Goal: Task Accomplishment & Management: Complete application form

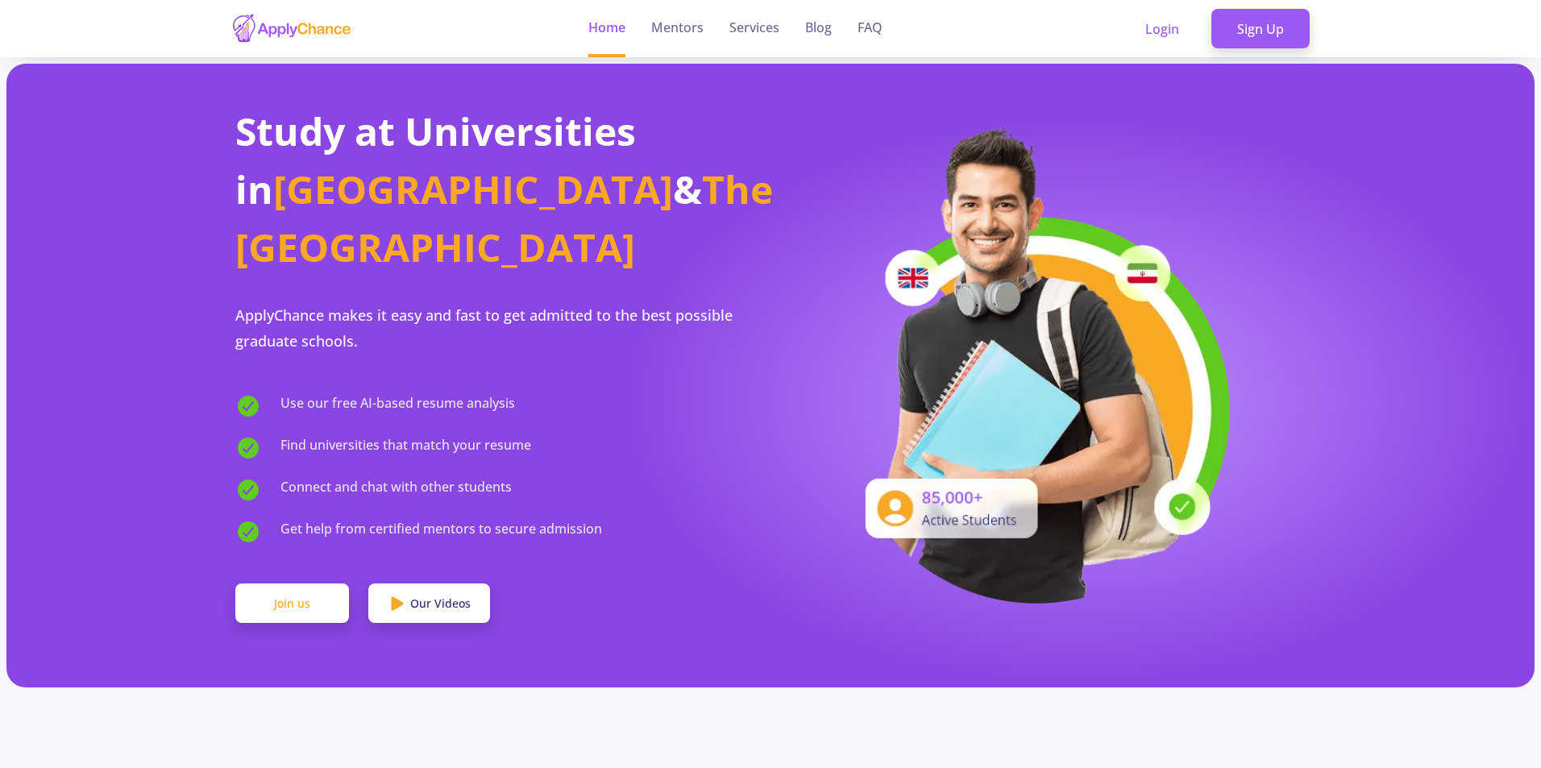
click at [277, 583] on link "Join us" at bounding box center [292, 603] width 114 height 40
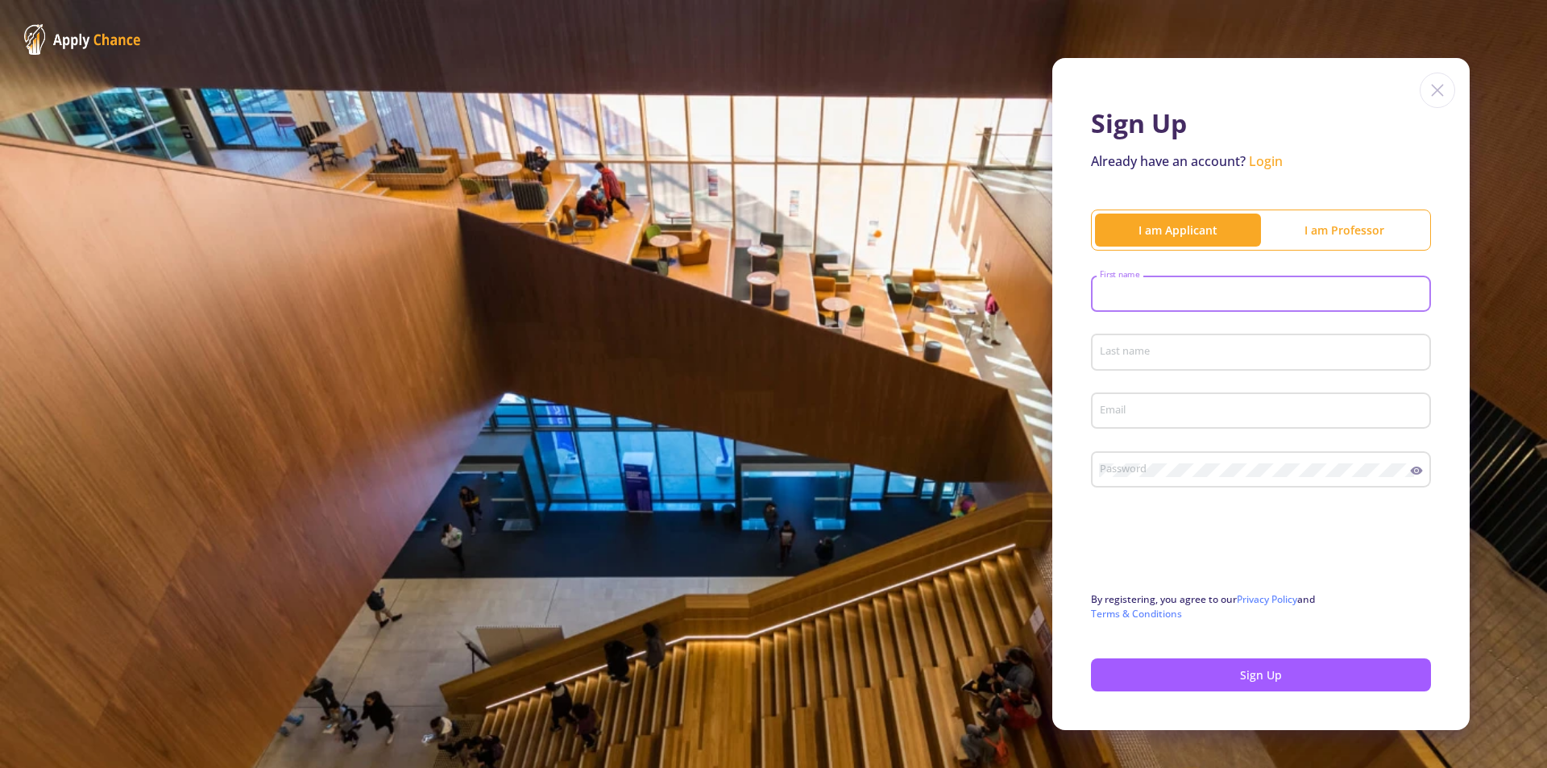
click at [1160, 292] on input "First name" at bounding box center [1263, 295] width 329 height 15
type input "Renathe"
type input "Nuuyoma"
type input "[EMAIL_ADDRESS][DOMAIN_NAME]"
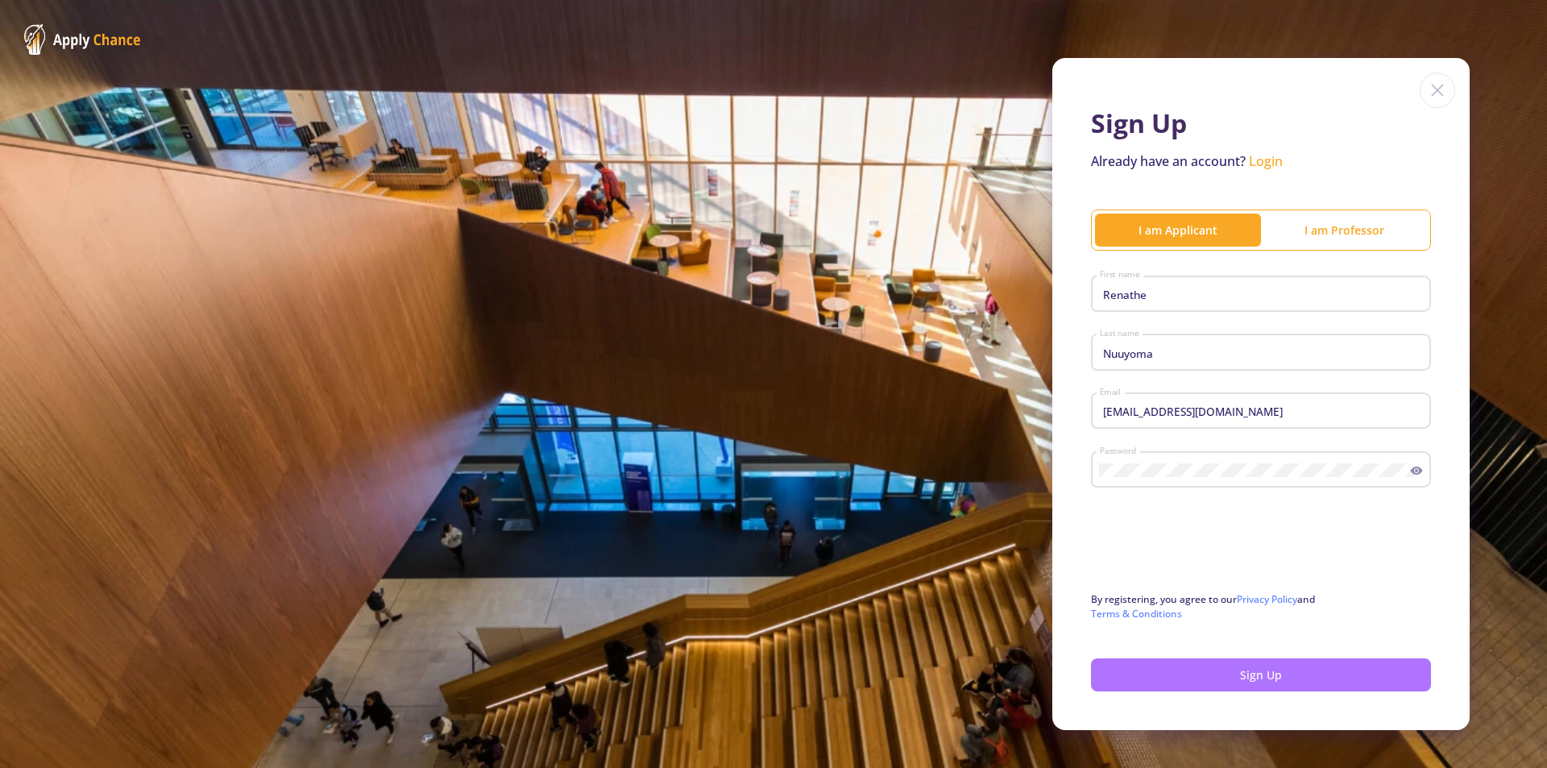
click at [1242, 671] on button "Sign Up" at bounding box center [1261, 674] width 340 height 33
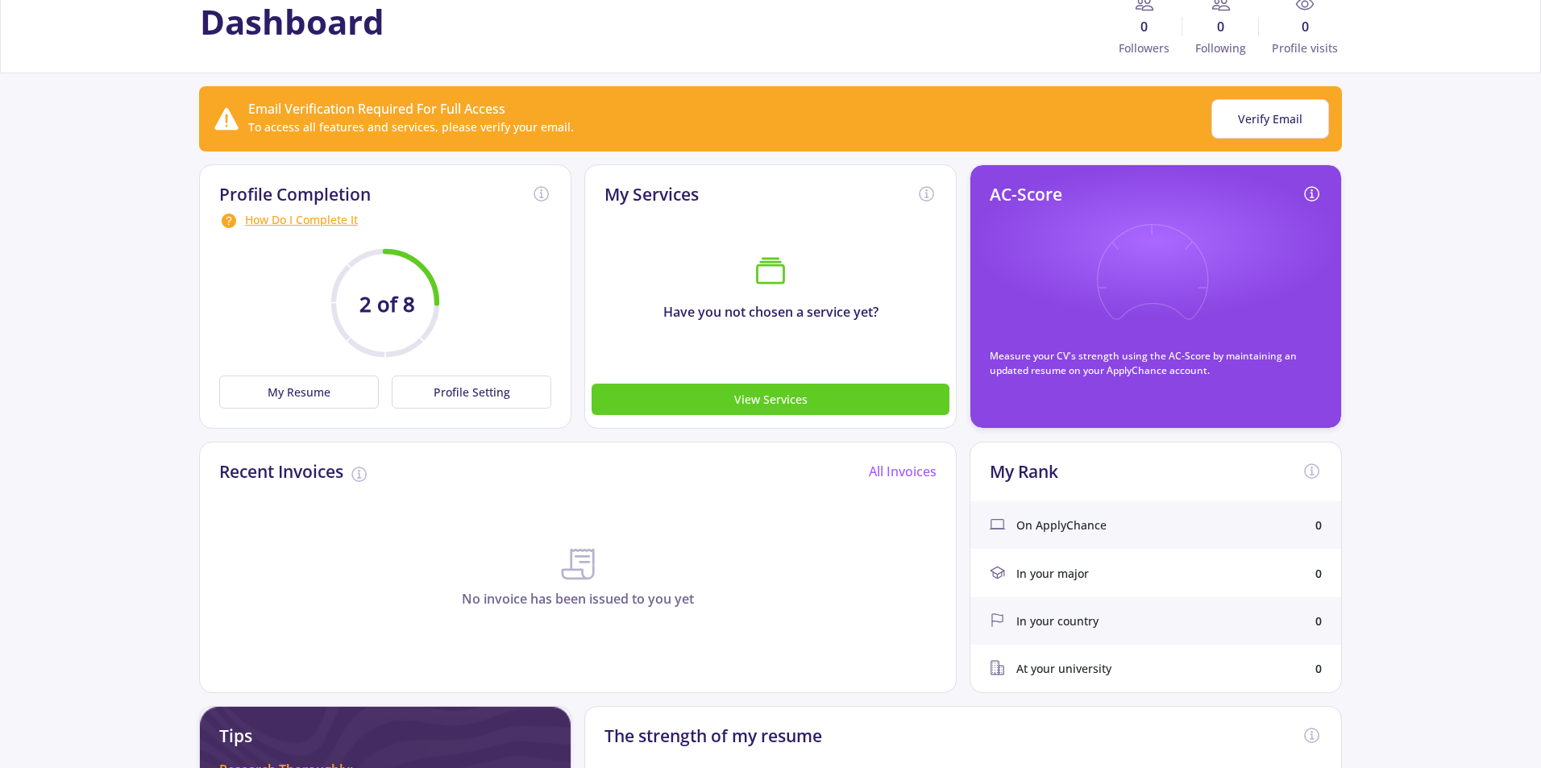
scroll to position [161, 0]
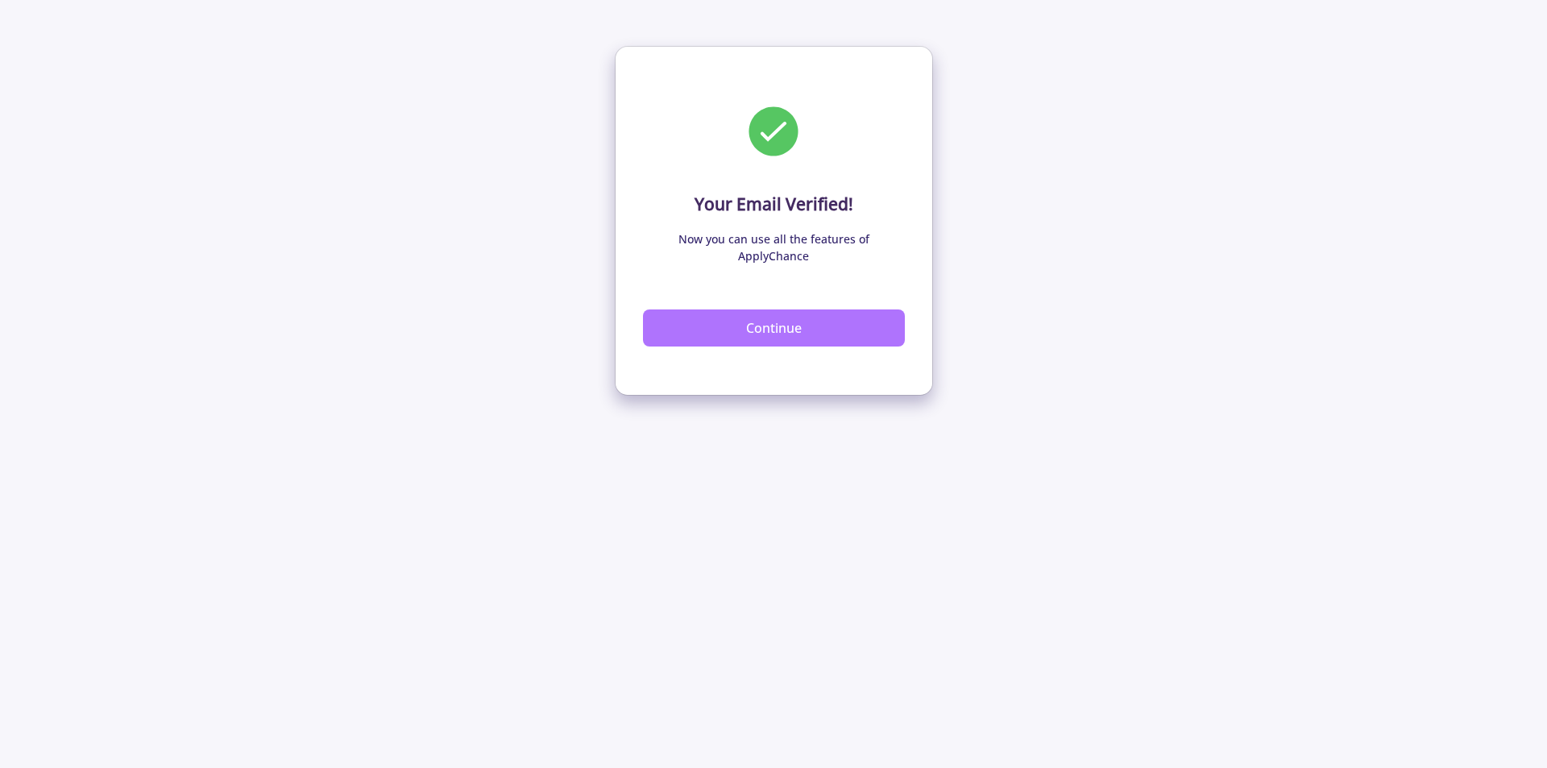
click at [763, 309] on button "Continue" at bounding box center [774, 327] width 262 height 37
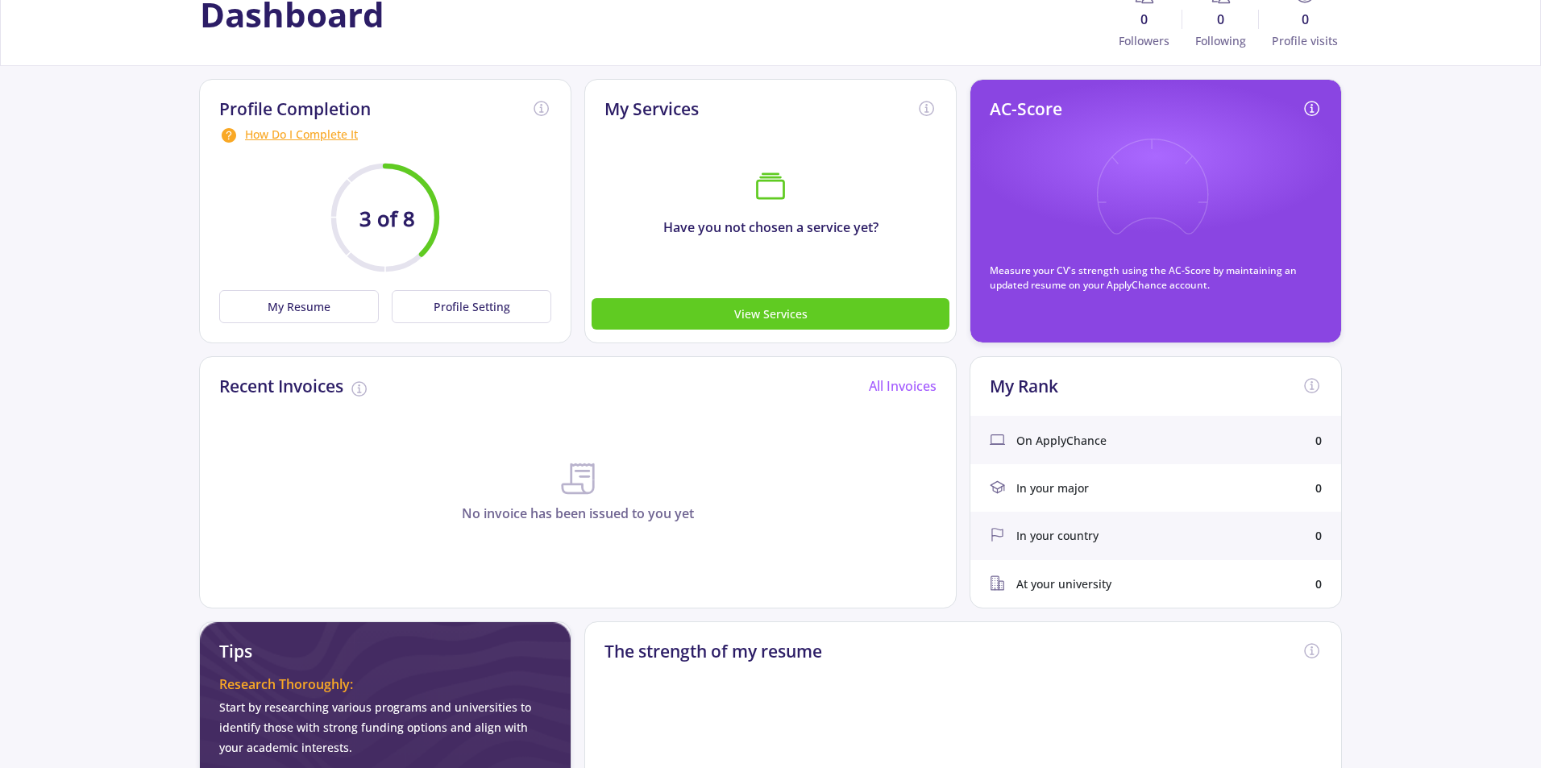
scroll to position [81, 0]
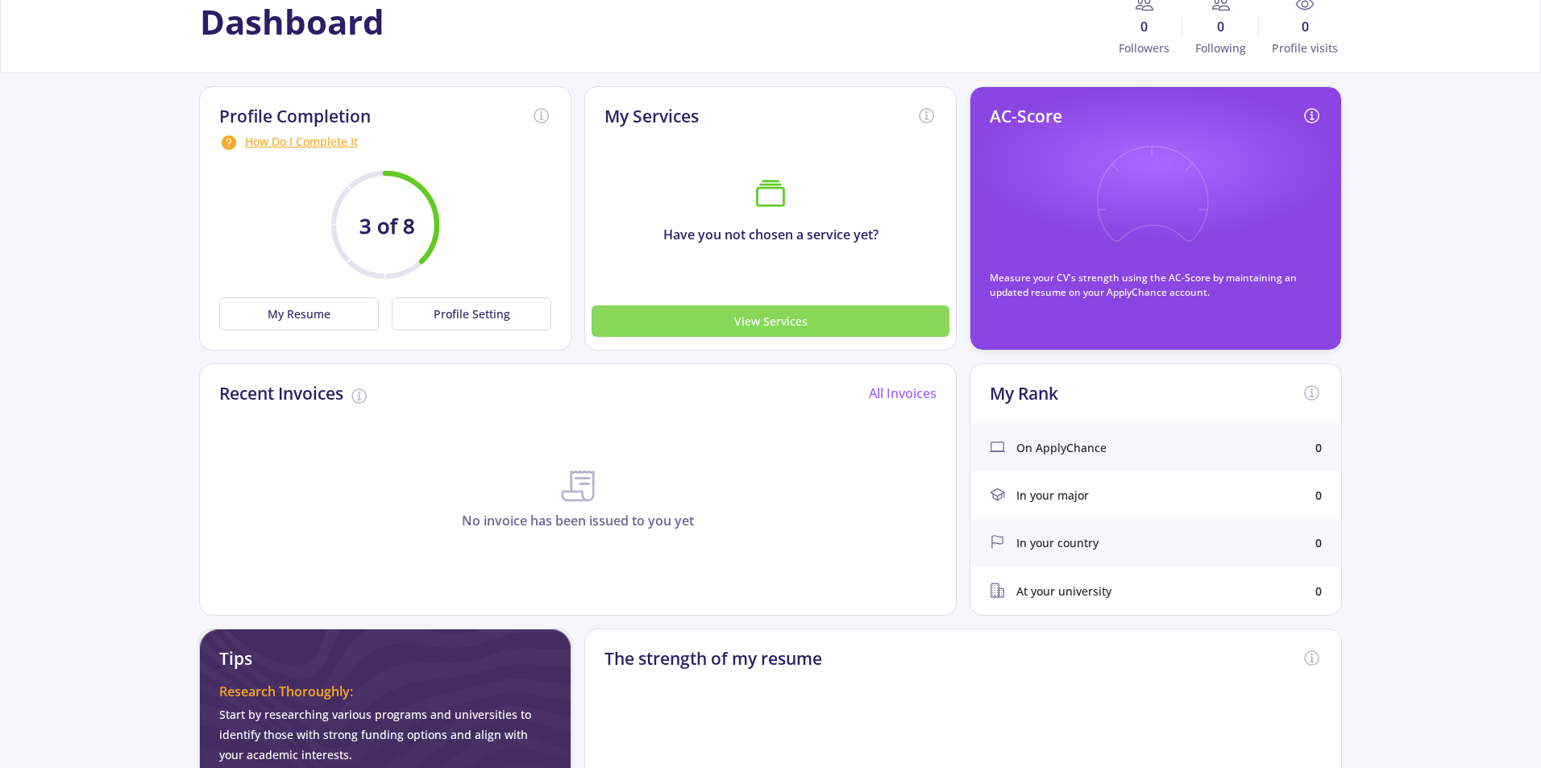
click at [786, 312] on button "View Services" at bounding box center [770, 320] width 358 height 31
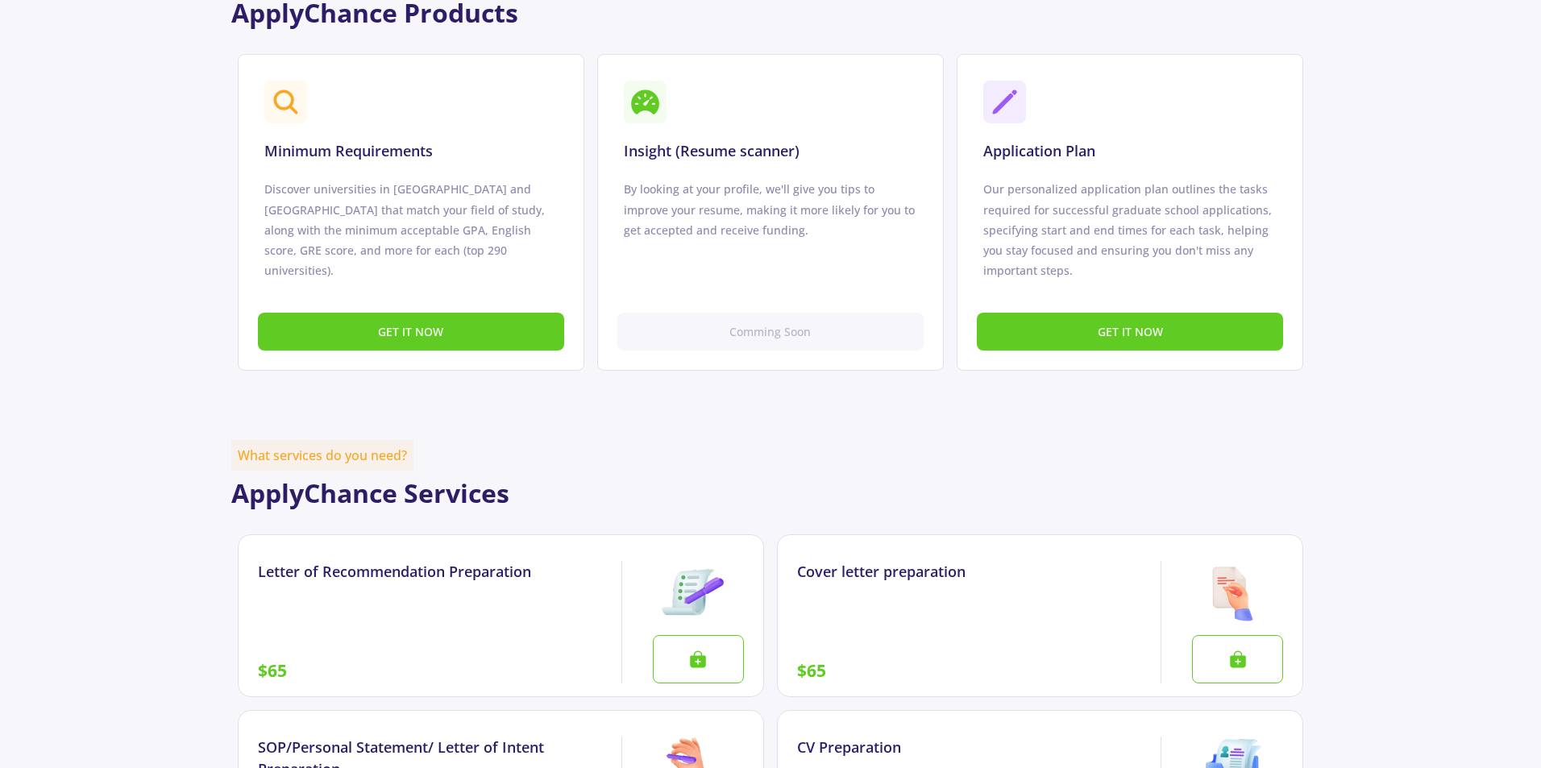
scroll to position [806, 0]
